Goal: Transaction & Acquisition: Purchase product/service

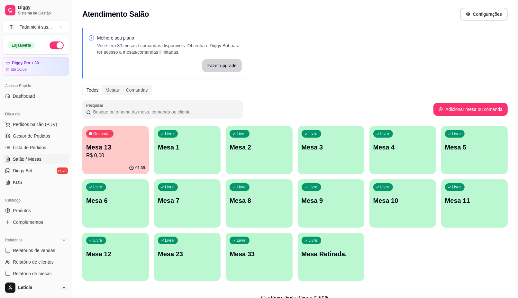
click at [331, 266] on div "Livre Mesa Retirada." at bounding box center [331, 253] width 67 height 41
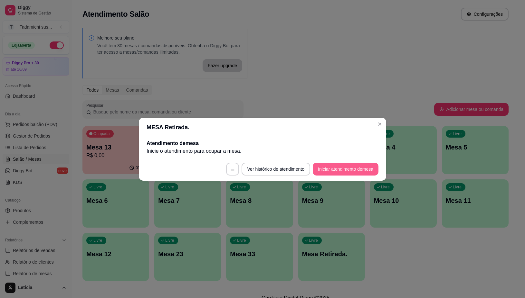
click at [340, 172] on button "Iniciar atendimento de mesa" at bounding box center [346, 169] width 66 height 13
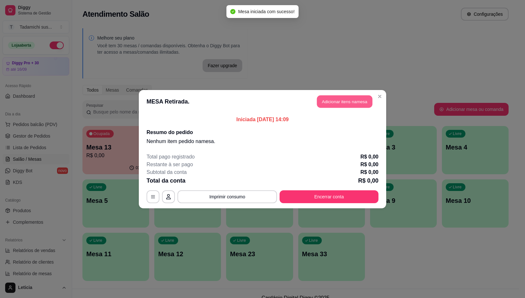
click at [346, 100] on button "Adicionar itens na mesa" at bounding box center [344, 101] width 55 height 13
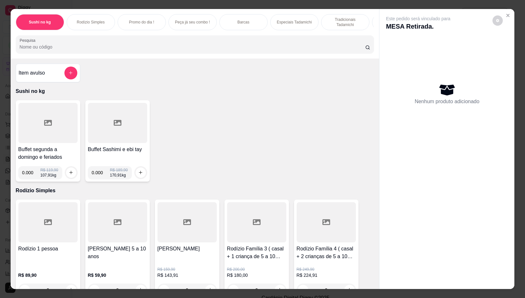
click at [60, 141] on div at bounding box center [47, 123] width 59 height 40
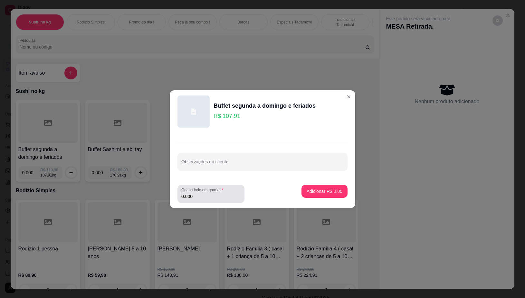
click at [218, 201] on div "Quantidade em gramas 0.000" at bounding box center [210, 194] width 67 height 18
type input "0.324"
click at [319, 189] on p "Adicionar R$ 34,96" at bounding box center [323, 191] width 38 height 6
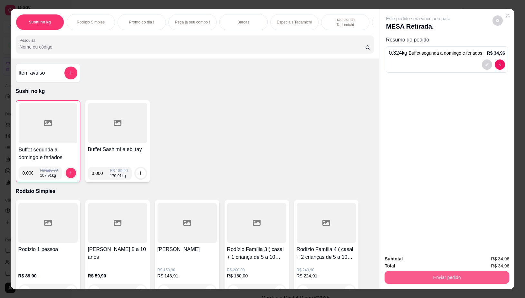
click at [471, 274] on button "Enviar pedido" at bounding box center [446, 277] width 125 height 13
click at [436, 253] on button "Não registrar e enviar pedido" at bounding box center [424, 259] width 67 height 12
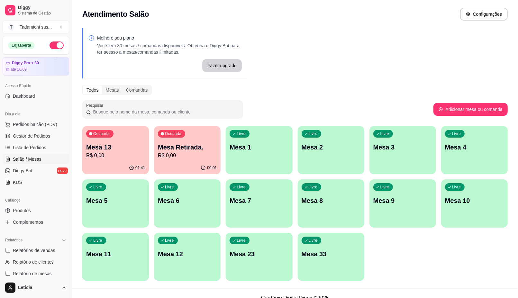
click at [103, 159] on p "R$ 0,00" at bounding box center [115, 156] width 59 height 8
click at [138, 159] on p "R$ 0,00" at bounding box center [115, 155] width 57 height 7
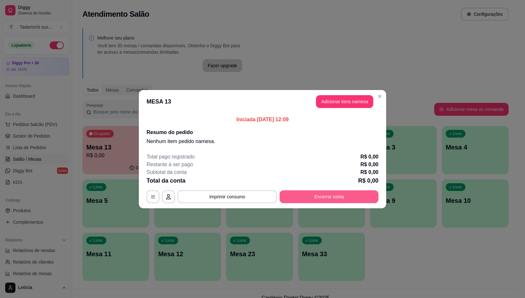
click at [318, 197] on button "Encerrar conta" at bounding box center [328, 197] width 99 height 13
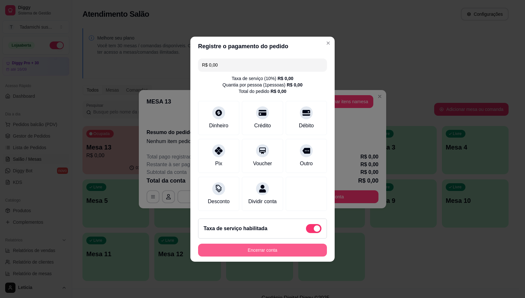
click at [271, 257] on button "Encerrar conta" at bounding box center [262, 250] width 129 height 13
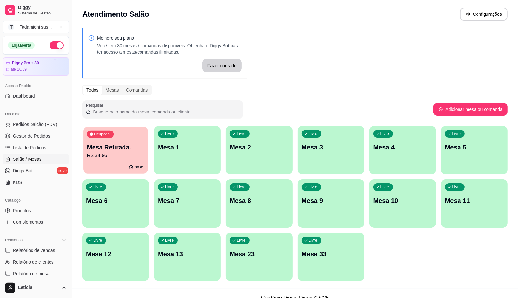
click at [143, 157] on p "R$ 34,96" at bounding box center [115, 155] width 57 height 7
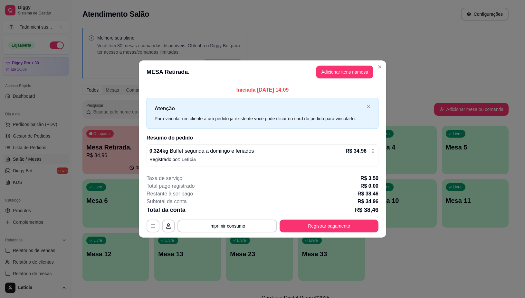
click at [147, 223] on button "button" at bounding box center [152, 226] width 13 height 13
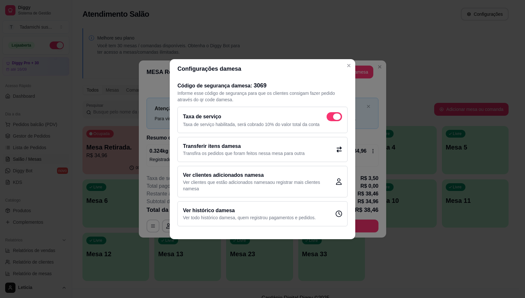
click at [335, 117] on span at bounding box center [337, 117] width 8 height 6
click at [330, 118] on input "checkbox" at bounding box center [328, 120] width 4 height 4
checkbox input "false"
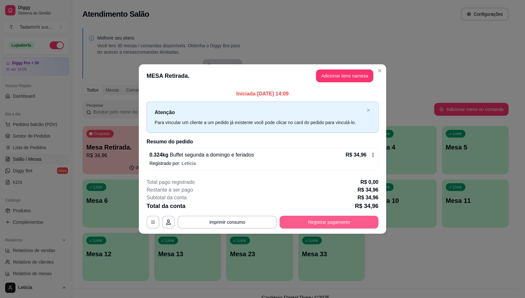
click at [326, 219] on button "Registrar pagamento" at bounding box center [328, 222] width 99 height 13
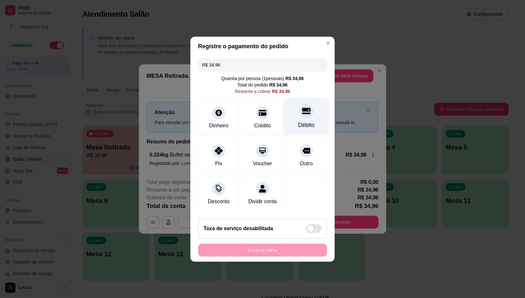
click at [303, 115] on div "Débito" at bounding box center [306, 117] width 45 height 38
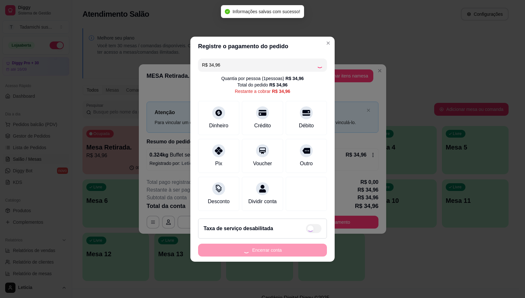
type input "R$ 0,00"
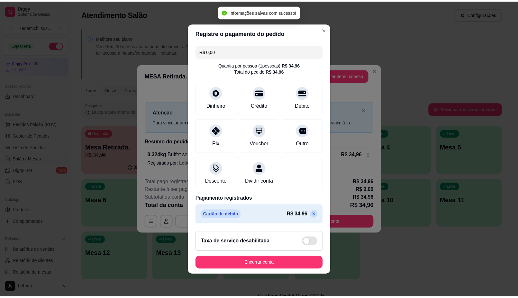
scroll to position [2, 0]
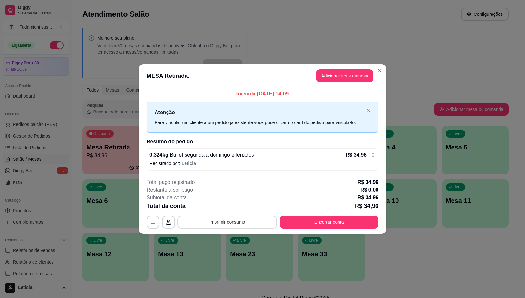
click at [216, 222] on button "Imprimir consumo" at bounding box center [226, 222] width 99 height 13
click at [226, 191] on button "IMPRESSORA" at bounding box center [229, 195] width 50 height 10
click at [322, 218] on button "Encerrar conta" at bounding box center [328, 222] width 99 height 13
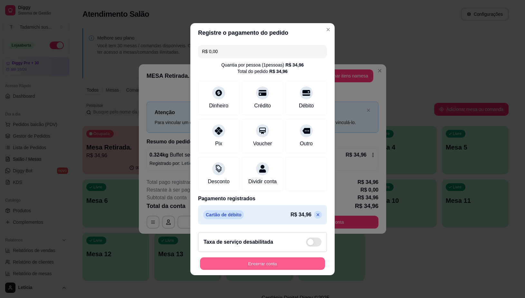
click at [240, 267] on button "Encerrar conta" at bounding box center [262, 263] width 125 height 13
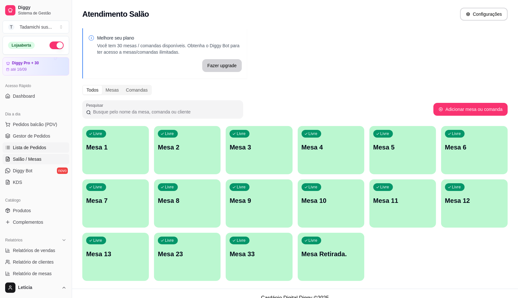
click at [20, 143] on link "Lista de Pedidos" at bounding box center [36, 148] width 67 height 10
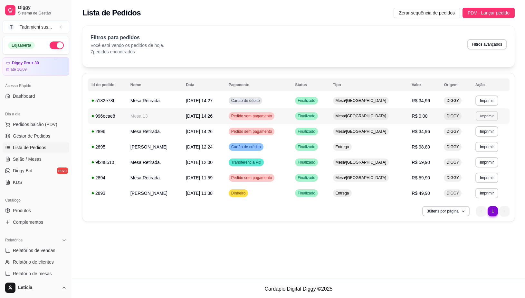
click at [480, 117] on button "Imprimir" at bounding box center [486, 116] width 22 height 10
click at [467, 139] on button "IMPRESSORA" at bounding box center [471, 138] width 46 height 10
click at [480, 118] on button "Imprimir" at bounding box center [486, 116] width 22 height 10
click at [455, 138] on button "IMPRESSORA" at bounding box center [470, 139] width 48 height 10
click at [491, 117] on button "Imprimir" at bounding box center [486, 116] width 22 height 10
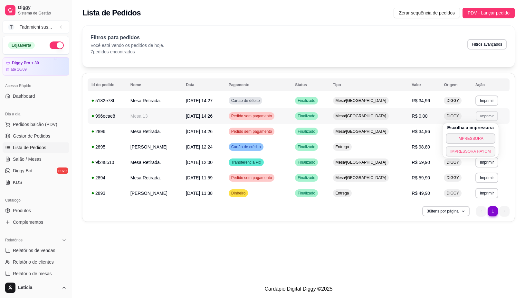
click at [471, 151] on button "IMPRESSORA HAYOM" at bounding box center [470, 151] width 50 height 10
click at [143, 111] on td "Mesa 13" at bounding box center [153, 115] width 55 height 15
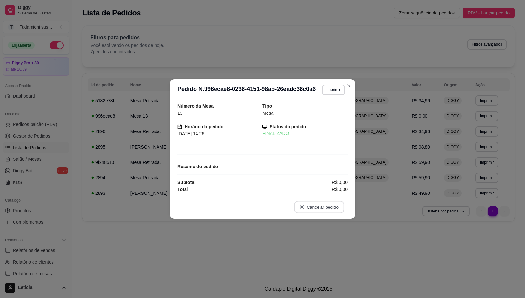
click at [327, 210] on button "Cancelar pedido" at bounding box center [319, 207] width 50 height 13
click at [332, 190] on button "Sim" at bounding box center [337, 191] width 26 height 13
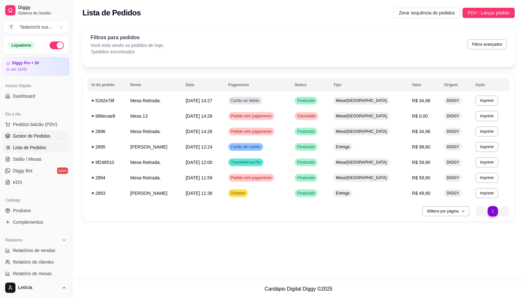
click at [28, 137] on span "Gestor de Pedidos" at bounding box center [31, 136] width 37 height 6
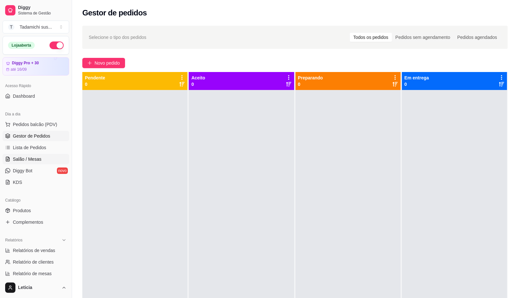
click at [34, 162] on span "Salão / Mesas" at bounding box center [27, 159] width 29 height 6
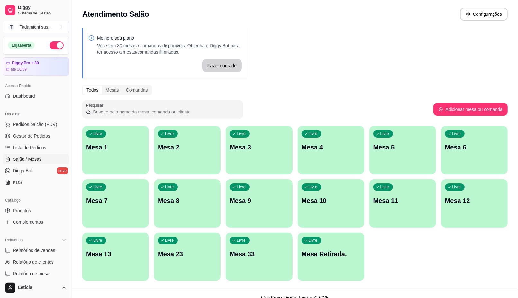
click at [93, 251] on p "Mesa 13" at bounding box center [115, 254] width 59 height 9
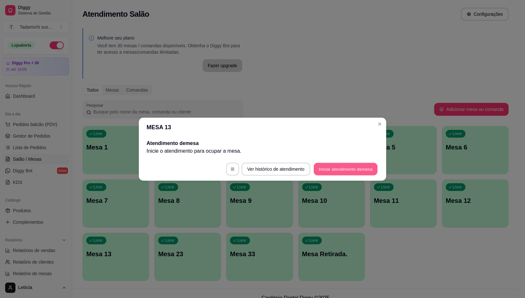
click at [331, 168] on button "Iniciar atendimento de mesa" at bounding box center [345, 169] width 64 height 13
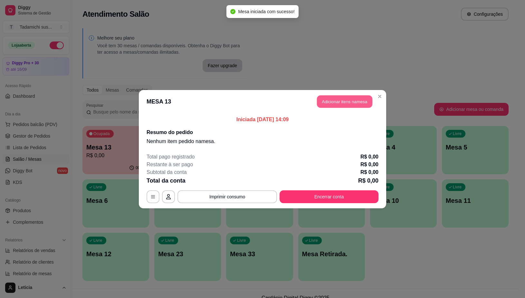
click at [351, 102] on button "Adicionar itens na mesa" at bounding box center [344, 101] width 55 height 13
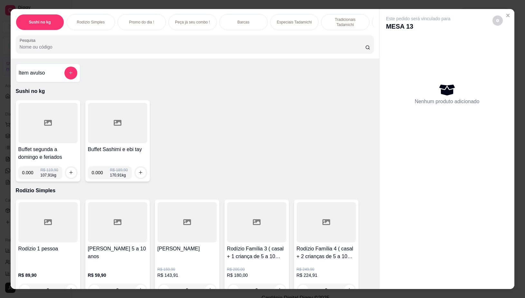
click at [39, 131] on div at bounding box center [47, 123] width 59 height 40
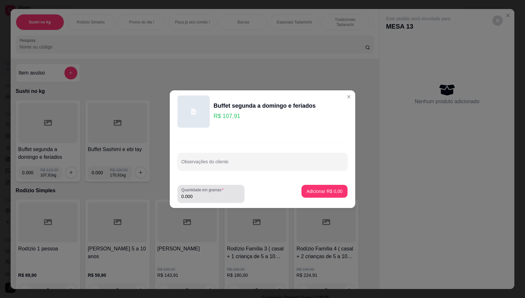
click at [215, 201] on div "Quantidade em gramas 0.000" at bounding box center [210, 194] width 67 height 18
type input "0.308"
click at [335, 187] on button "Adicionar R$ 33,24" at bounding box center [322, 191] width 47 height 13
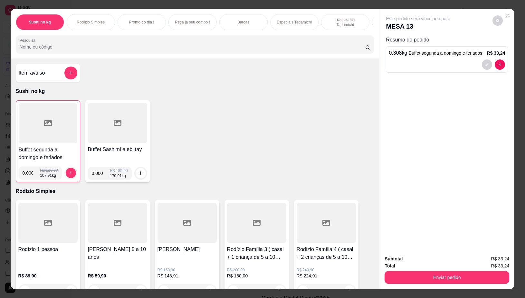
click at [57, 133] on div at bounding box center [48, 123] width 59 height 40
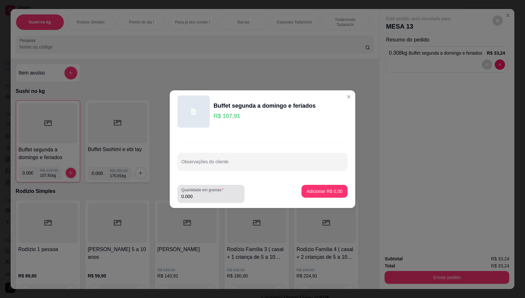
click at [217, 202] on div "Quantidade em gramas 0.000" at bounding box center [210, 194] width 67 height 18
type input "0.374"
click at [311, 185] on button "Adicionar R$ 40,36" at bounding box center [322, 191] width 47 height 13
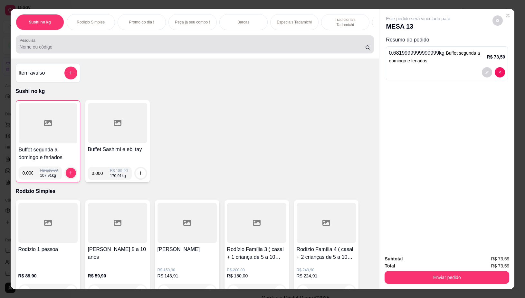
click at [181, 49] on input "Pesquisa" at bounding box center [192, 47] width 345 height 6
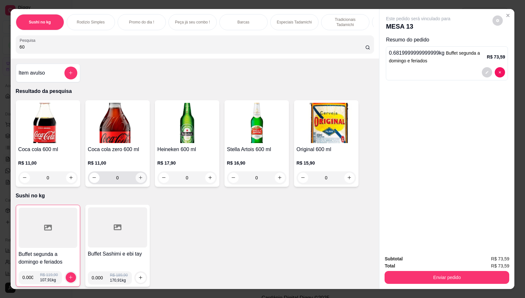
type input "60"
click at [139, 180] on icon "increase-product-quantity" at bounding box center [140, 177] width 5 height 5
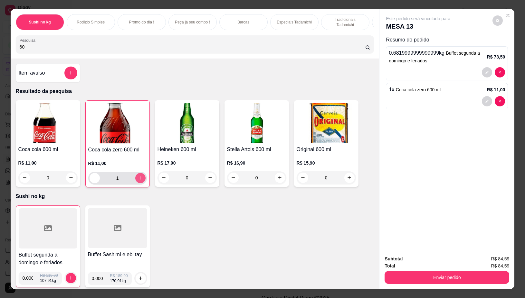
click at [139, 181] on icon "increase-product-quantity" at bounding box center [140, 178] width 5 height 5
type input "2"
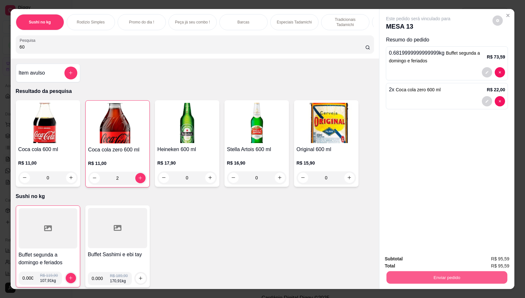
click at [448, 272] on button "Enviar pedido" at bounding box center [446, 278] width 121 height 13
click at [436, 179] on div "Este pedido será vinculado para MESA 13 Resumo do pedido 0.6819999999999999 kg …" at bounding box center [446, 129] width 135 height 241
click at [485, 100] on icon "decrease-product-quantity" at bounding box center [487, 101] width 4 height 4
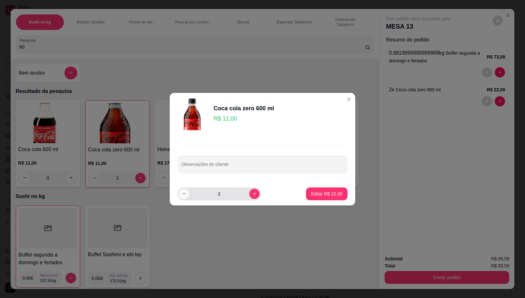
click at [182, 194] on icon "decrease-product-quantity" at bounding box center [184, 193] width 5 height 5
type input "1"
click at [329, 189] on button "Editar R$ 11,00" at bounding box center [327, 194] width 42 height 13
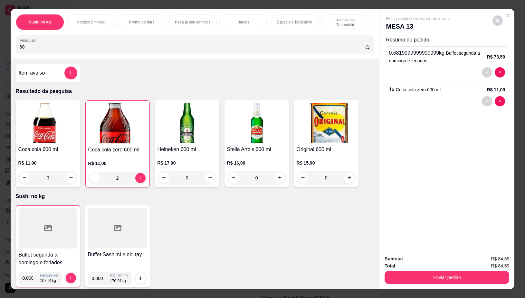
type input "1"
click at [415, 272] on button "Enviar pedido" at bounding box center [446, 278] width 121 height 13
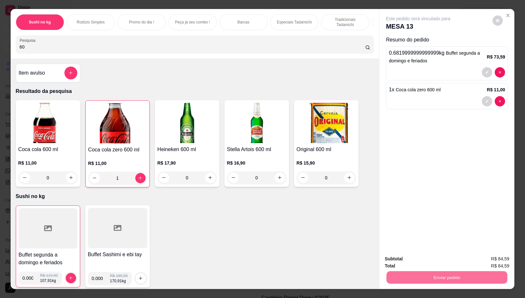
click at [411, 256] on button "Não registrar e enviar pedido" at bounding box center [424, 259] width 65 height 12
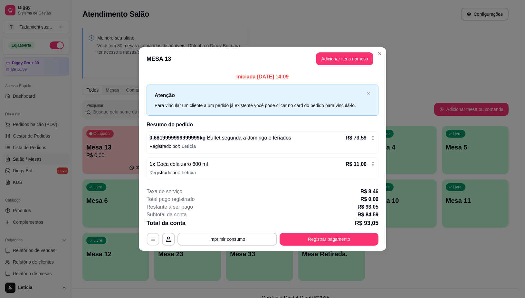
click at [151, 238] on icon "button" at bounding box center [152, 239] width 5 height 5
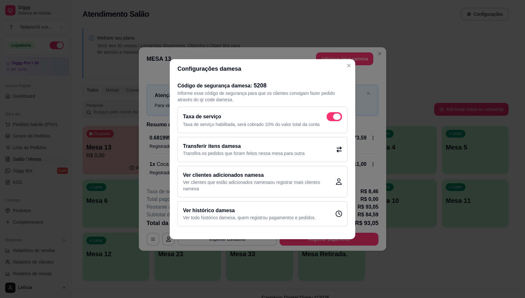
click at [337, 118] on span at bounding box center [337, 117] width 8 height 6
click at [330, 118] on input "checkbox" at bounding box center [328, 120] width 4 height 4
checkbox input "false"
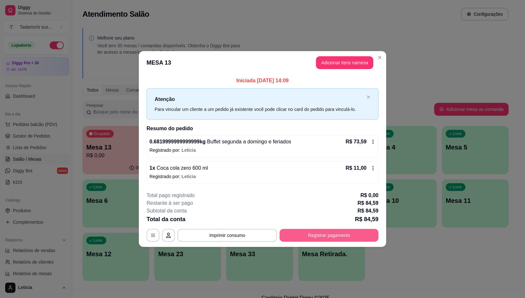
click at [328, 236] on button "Registrar pagamento" at bounding box center [328, 235] width 99 height 13
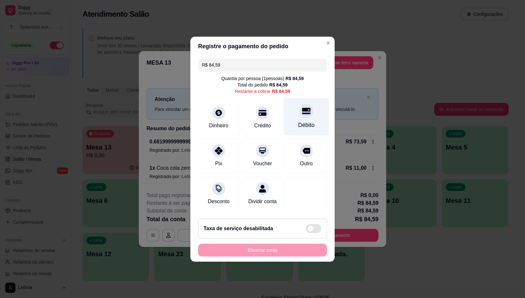
click at [301, 114] on div at bounding box center [306, 111] width 14 height 14
type input "R$ 0,00"
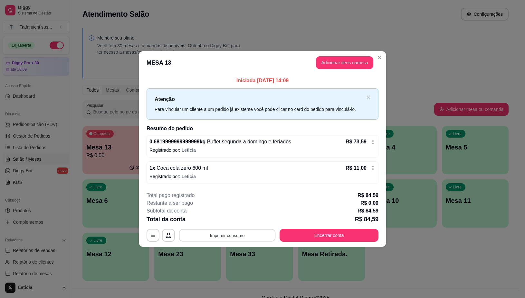
click at [242, 236] on button "Imprimir consumo" at bounding box center [227, 235] width 97 height 13
click at [232, 205] on button "IMPRESSORA" at bounding box center [229, 208] width 48 height 10
click at [324, 233] on button "Encerrar conta" at bounding box center [328, 235] width 99 height 13
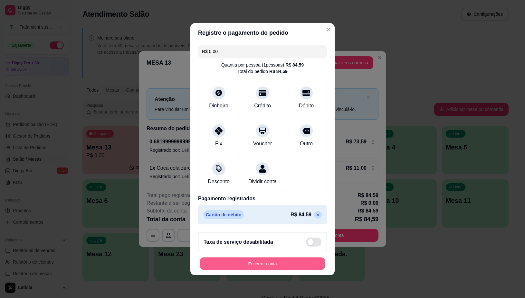
click at [288, 269] on button "Encerrar conta" at bounding box center [262, 263] width 125 height 13
